Goal: Complete application form: Complete application form

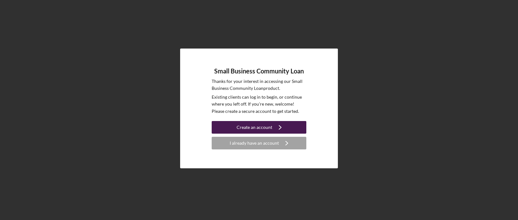
click at [278, 127] on icon "Icon/Navigate" at bounding box center [280, 128] width 16 height 16
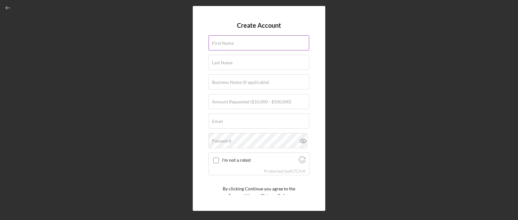
click at [224, 43] on label "First Name" at bounding box center [223, 43] width 22 height 5
click at [224, 43] on input "First Name" at bounding box center [259, 42] width 101 height 15
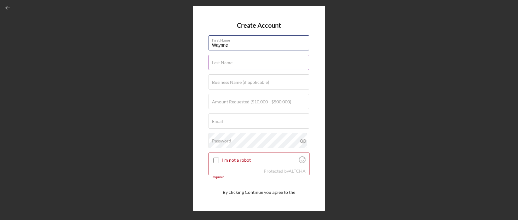
type input "Waynne"
click at [224, 67] on input "Last Name" at bounding box center [259, 62] width 101 height 15
type input "Nugent"
click at [230, 84] on label "Business Name (if applicable)" at bounding box center [240, 82] width 57 height 5
click at [230, 84] on input "Business Name (if applicable)" at bounding box center [259, 82] width 101 height 15
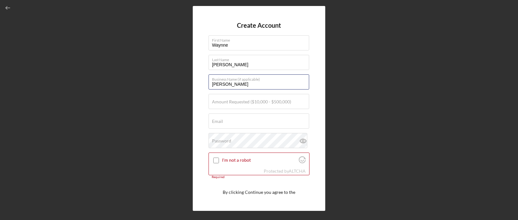
type input "Bruce Waynne LLC."
click at [255, 102] on label "Amount Requested ($10,000 - $500,000)" at bounding box center [251, 101] width 79 height 5
click at [255, 102] on input "Amount Requested ($10,000 - $500,000)" at bounding box center [259, 101] width 101 height 15
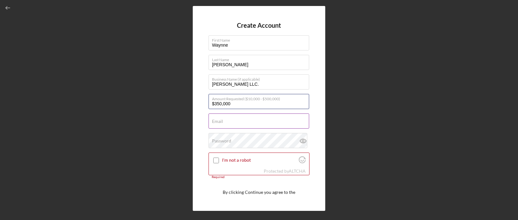
type input "$350,000"
click at [263, 122] on input "Email" at bounding box center [259, 121] width 101 height 15
type input "[PERSON_NAME][EMAIL_ADDRESS][DOMAIN_NAME]"
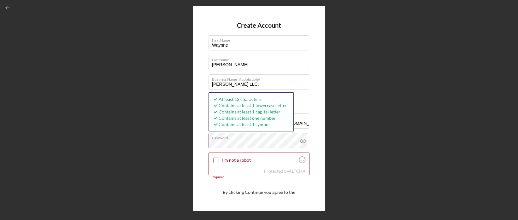
click at [302, 139] on icon at bounding box center [303, 141] width 6 height 4
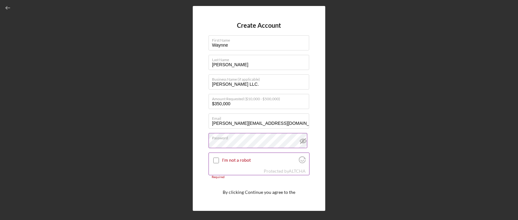
click at [216, 162] on input "I'm not a robot" at bounding box center [216, 161] width 6 height 6
checkbox input "true"
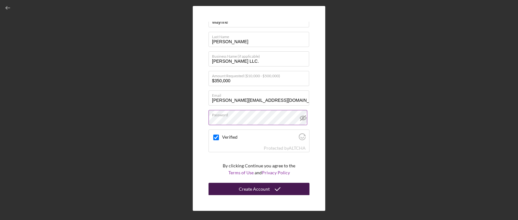
click at [258, 188] on div "Create Account" at bounding box center [254, 189] width 31 height 13
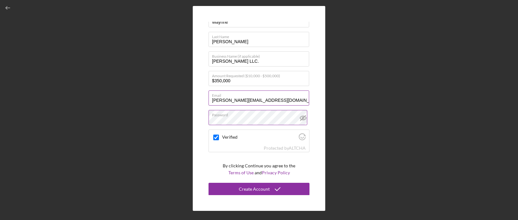
click at [223, 100] on input "[PERSON_NAME][EMAIL_ADDRESS][DOMAIN_NAME]" at bounding box center [259, 98] width 101 height 15
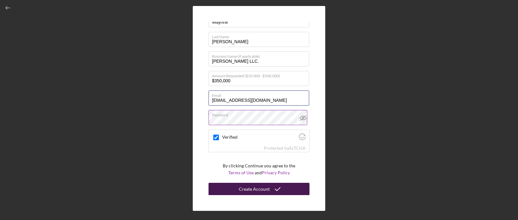
type input "finances@hhstrust.org"
click at [264, 189] on div "Create Account" at bounding box center [254, 189] width 31 height 13
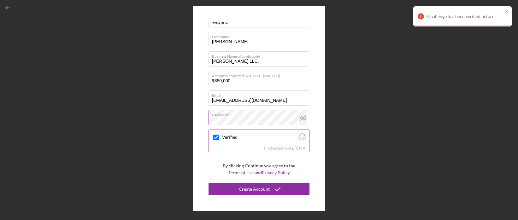
click at [228, 138] on label "Verified" at bounding box center [259, 137] width 75 height 5
click at [219, 138] on input "Verified" at bounding box center [216, 138] width 6 height 6
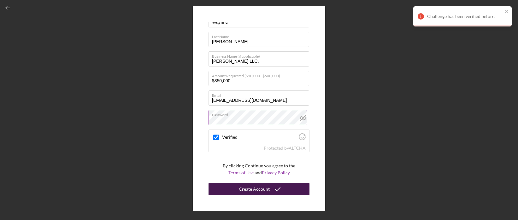
click at [258, 187] on div "Create Account" at bounding box center [254, 189] width 31 height 13
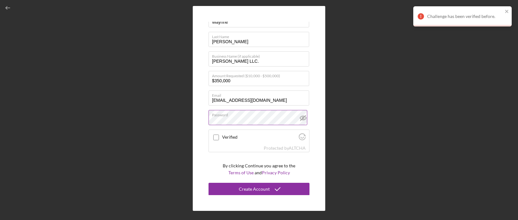
checkbox input "true"
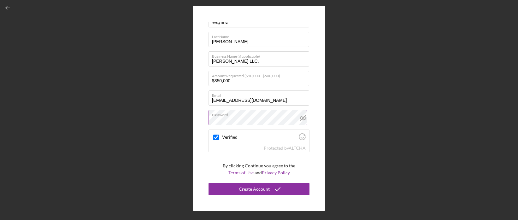
scroll to position [0, 0]
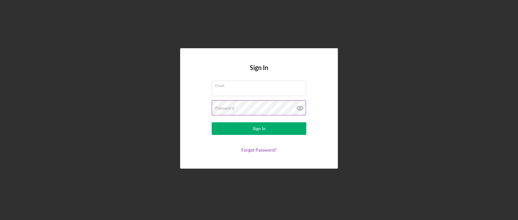
type input "[PERSON_NAME][EMAIL_ADDRESS][DOMAIN_NAME]"
click at [300, 107] on icon at bounding box center [300, 108] width 2 height 2
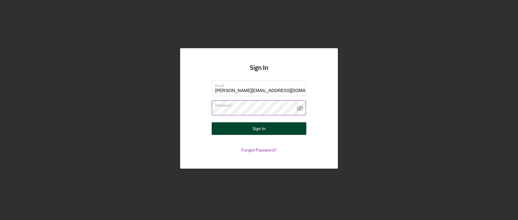
click at [277, 129] on button "Sign In" at bounding box center [259, 128] width 95 height 13
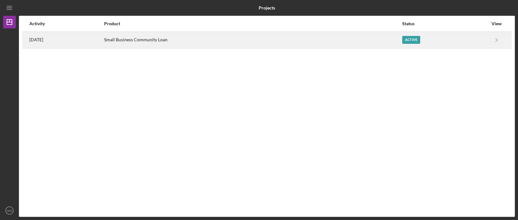
click at [148, 39] on div "Small Business Community Loan" at bounding box center [252, 40] width 297 height 16
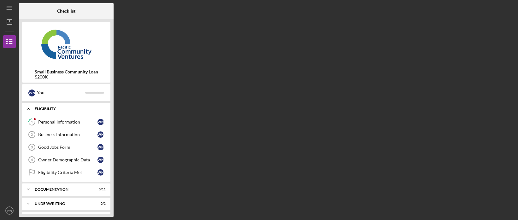
scroll to position [14, 0]
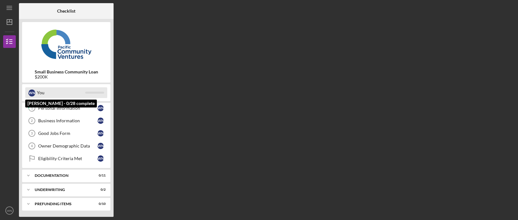
click at [73, 96] on div "You" at bounding box center [61, 92] width 48 height 11
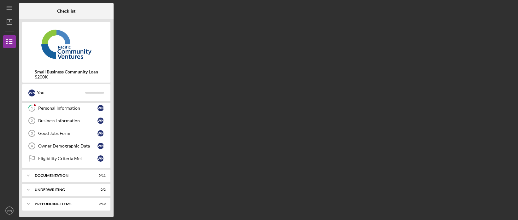
click at [66, 75] on div "$200K" at bounding box center [66, 77] width 63 height 5
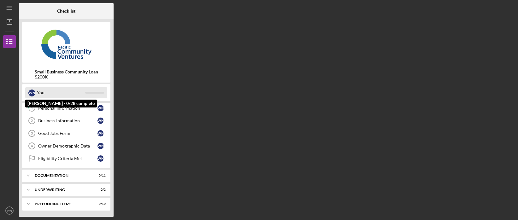
click at [60, 95] on div "You" at bounding box center [61, 92] width 48 height 11
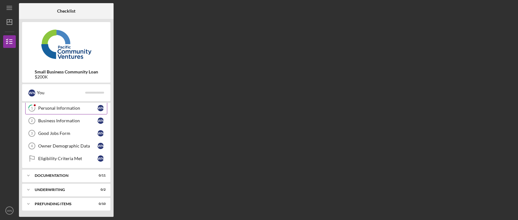
click at [55, 106] on div "Personal Information" at bounding box center [67, 108] width 59 height 5
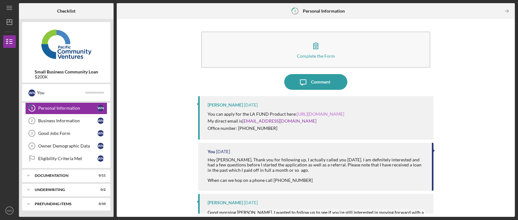
click at [328, 114] on link "[URL][DOMAIN_NAME]" at bounding box center [320, 113] width 47 height 5
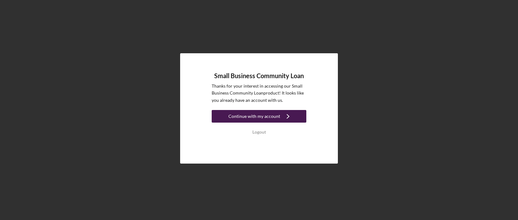
click at [273, 115] on div "Continue with my account" at bounding box center [255, 116] width 52 height 13
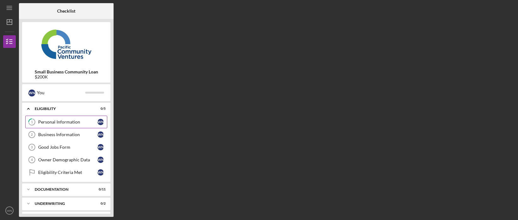
click at [55, 124] on div "Personal Information" at bounding box center [67, 122] width 59 height 5
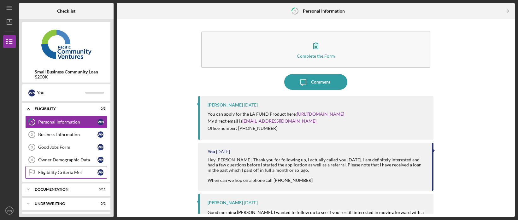
scroll to position [14, 0]
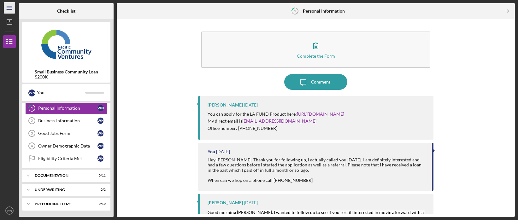
click at [11, 6] on icon "Icon/Menu" at bounding box center [10, 8] width 14 height 14
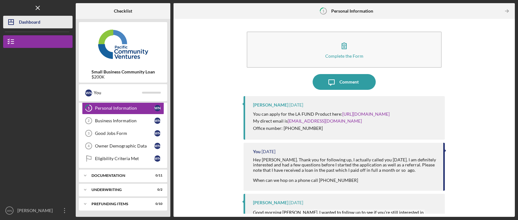
click at [27, 23] on div "Dashboard" at bounding box center [29, 23] width 21 height 14
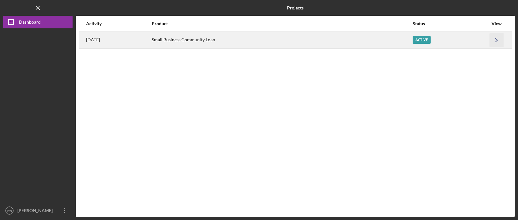
click at [495, 40] on icon "Icon/Navigate" at bounding box center [497, 40] width 14 height 14
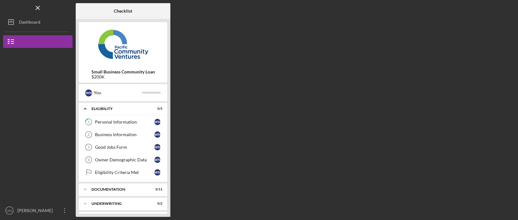
click at [126, 73] on b "Small Business Community Loan" at bounding box center [123, 71] width 63 height 5
click at [64, 211] on icon "button" at bounding box center [64, 210] width 1 height 5
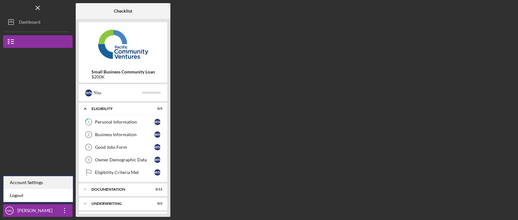
click at [22, 180] on div "Account Settings" at bounding box center [37, 182] width 69 height 13
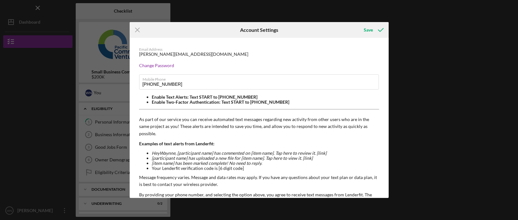
scroll to position [47, 0]
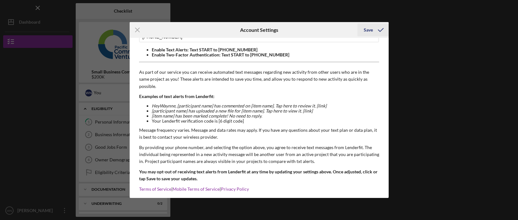
click at [369, 28] on div "Save" at bounding box center [368, 30] width 9 height 13
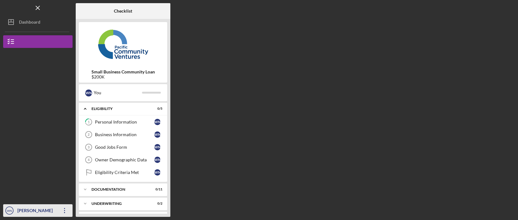
click at [64, 211] on icon "button" at bounding box center [64, 210] width 1 height 5
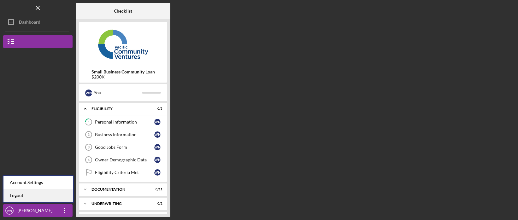
click at [21, 195] on link "Logout" at bounding box center [37, 195] width 69 height 13
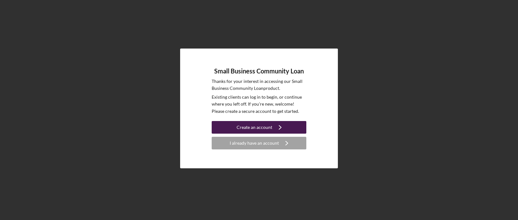
click at [269, 129] on div "Create an account" at bounding box center [255, 127] width 36 height 13
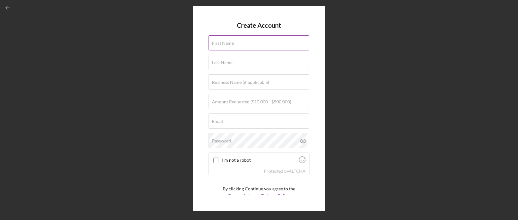
click at [232, 45] on label "First Name" at bounding box center [223, 43] width 22 height 5
click at [232, 45] on input "First Name" at bounding box center [259, 42] width 101 height 15
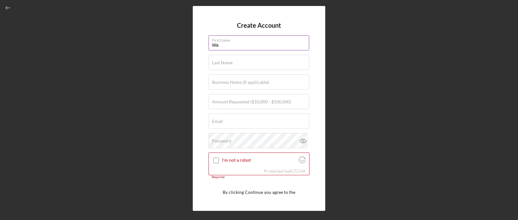
type input "WAYNNE"
type input "NUGENT"
click at [274, 84] on input "Waynne Manor Corporation" at bounding box center [259, 82] width 101 height 15
drag, startPoint x: 274, startPoint y: 84, endPoint x: 205, endPoint y: 81, distance: 69.5
click at [205, 81] on div "Create Account First Name WAYNNE Last Name NUGENT Business Name (if applicable)…" at bounding box center [259, 108] width 133 height 205
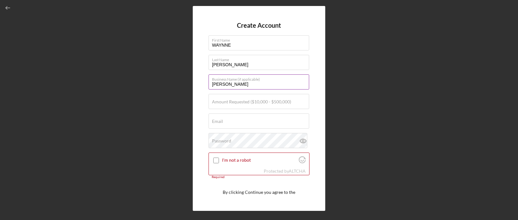
type input "Bruce Waynne LLC."
click at [252, 104] on label "Amount Requested ($10,000 - $500,000)" at bounding box center [251, 101] width 79 height 5
click at [252, 104] on input "Amount Requested ($10,000 - $500,000)" at bounding box center [259, 101] width 101 height 15
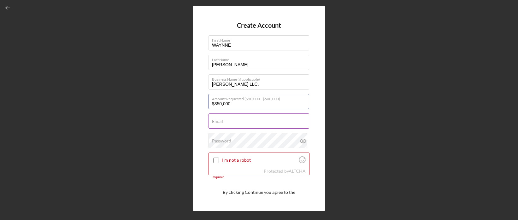
type input "$350,000"
click at [256, 121] on input "Email" at bounding box center [259, 121] width 101 height 15
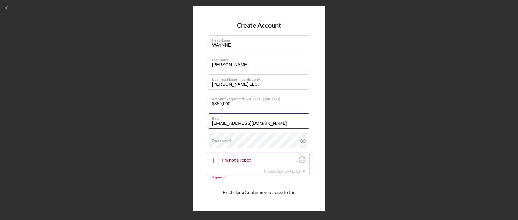
type input "finances@hhstrust.org"
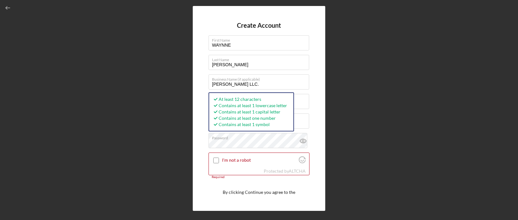
click at [311, 117] on div "Create Account First Name WAYNNE Last Name NUGENT Business Name (if applicable)…" at bounding box center [259, 108] width 133 height 205
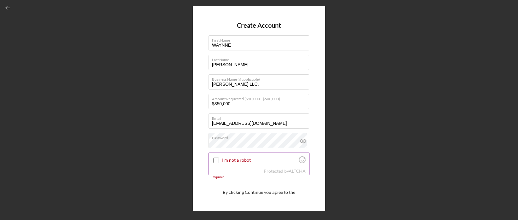
click at [217, 162] on input "I'm not a robot" at bounding box center [216, 161] width 6 height 6
checkbox input "true"
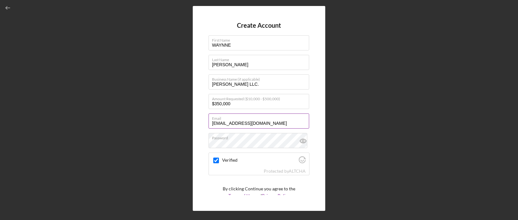
scroll to position [23, 0]
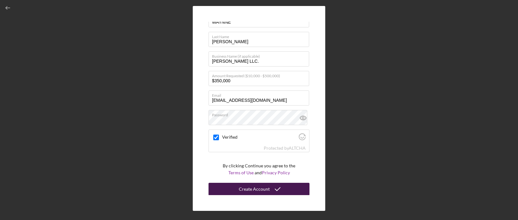
click at [268, 187] on button "Create Account" at bounding box center [259, 189] width 101 height 13
